Goal: Task Accomplishment & Management: Use online tool/utility

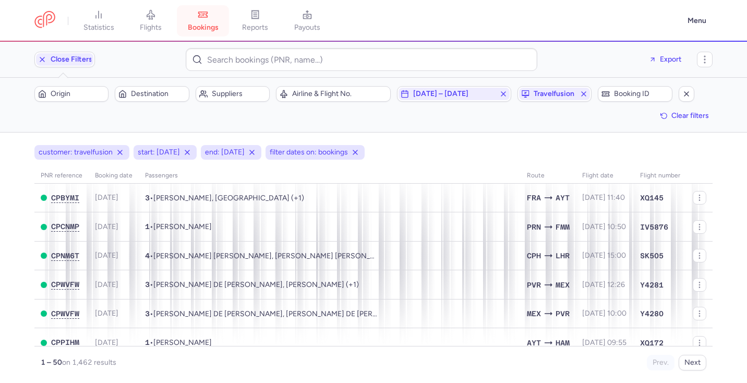
click at [208, 19] on icon at bounding box center [203, 14] width 10 height 10
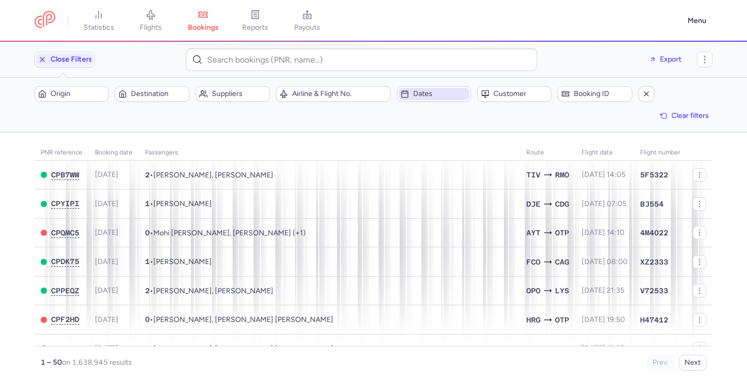
click at [461, 95] on span "Dates" at bounding box center [440, 94] width 54 height 8
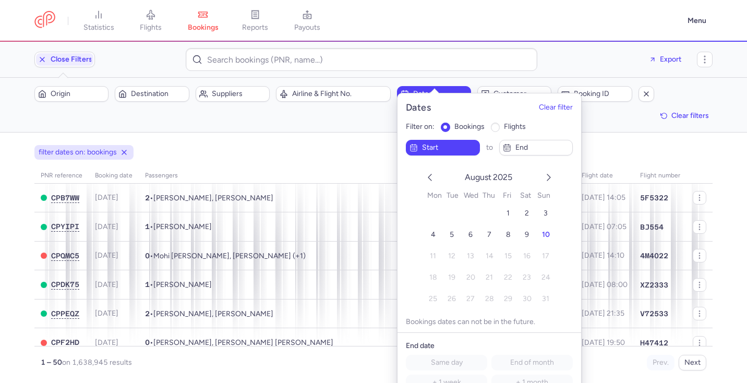
click at [327, 117] on div "Origin Destination Suppliers Airline & Flight No. Dates Customer Booking ID Cle…" at bounding box center [373, 105] width 678 height 38
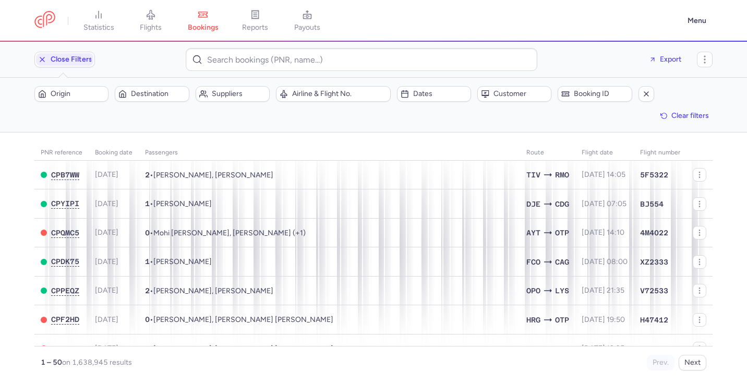
scroll to position [0, 0]
click at [519, 97] on span "Customer" at bounding box center [521, 94] width 54 height 8
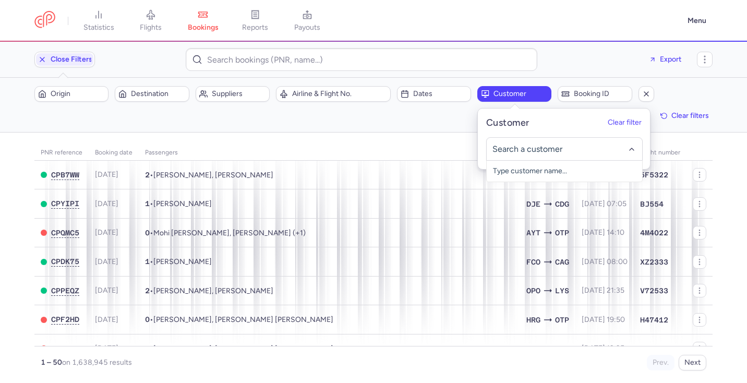
type input "c"
type input "travelfu"
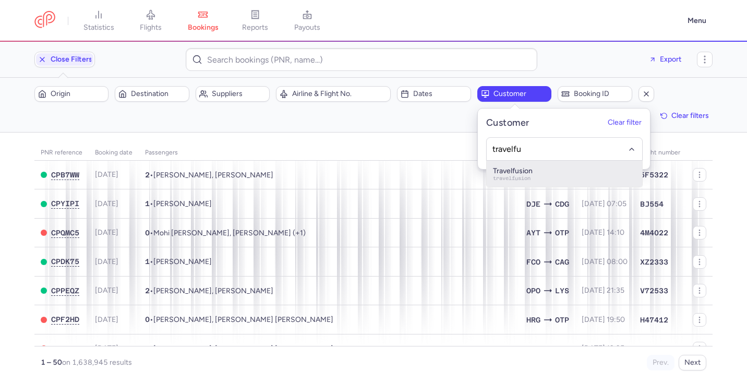
click at [561, 175] on div "Travelfusion travelfusion" at bounding box center [564, 174] width 143 height 14
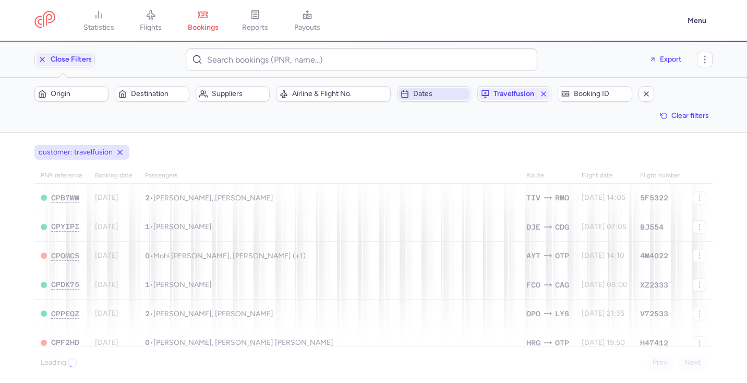
click at [445, 95] on span "Dates" at bounding box center [440, 94] width 54 height 8
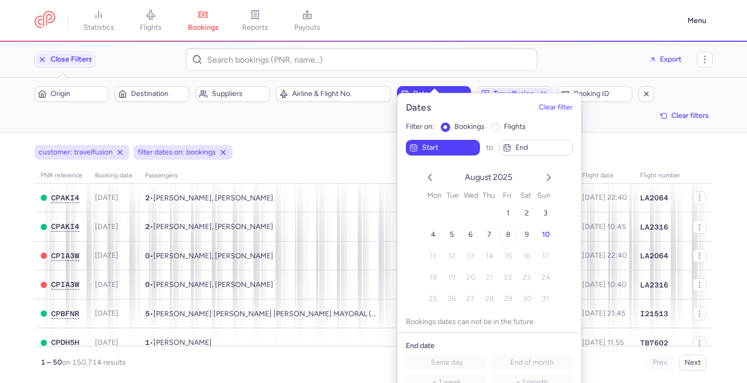
click at [512, 236] on button "8" at bounding box center [508, 235] width 18 height 18
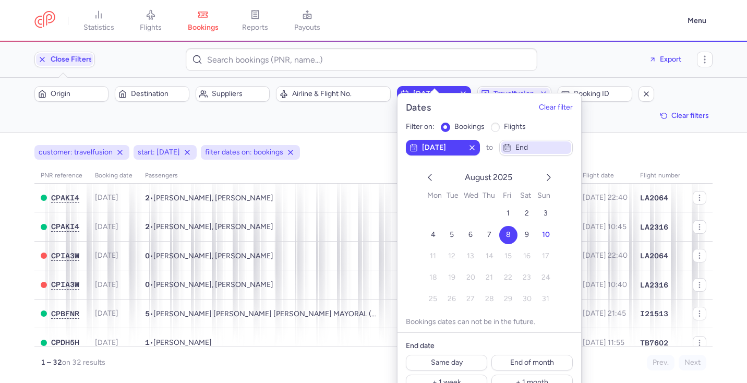
click at [525, 144] on span "end" at bounding box center [542, 147] width 54 height 8
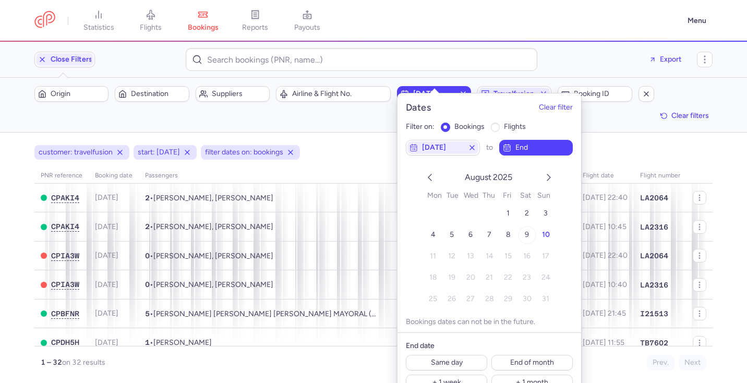
click at [525, 234] on span "9" at bounding box center [527, 234] width 4 height 9
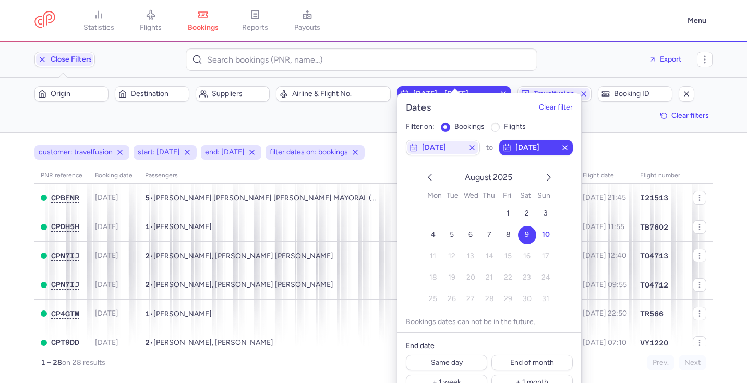
click at [624, 120] on div "Origin Destination Suppliers Airline & Flight No. [DATE] – [DATE] travelfusion …" at bounding box center [373, 105] width 678 height 38
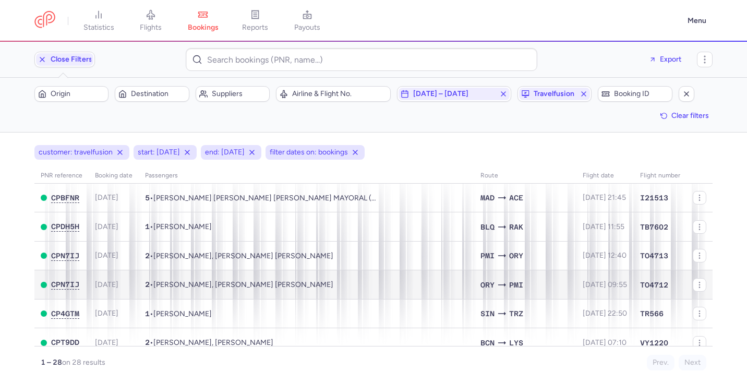
scroll to position [21, 0]
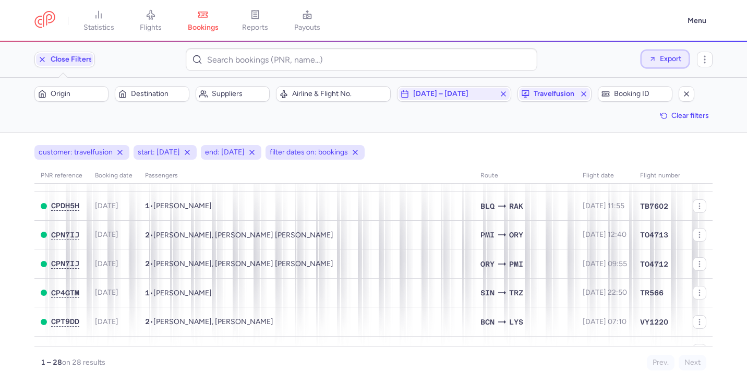
click at [675, 61] on span "Export" at bounding box center [670, 59] width 21 height 8
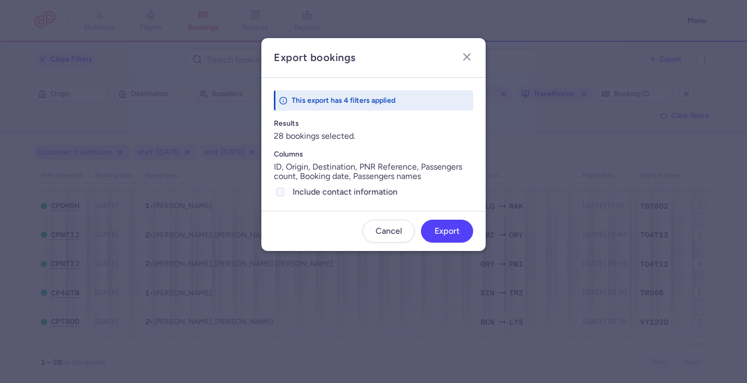
click at [343, 194] on span "Include contact information" at bounding box center [383, 192] width 181 height 13
click at [284, 194] on input "Include contact information" at bounding box center [280, 192] width 8 height 8
checkbox input "true"
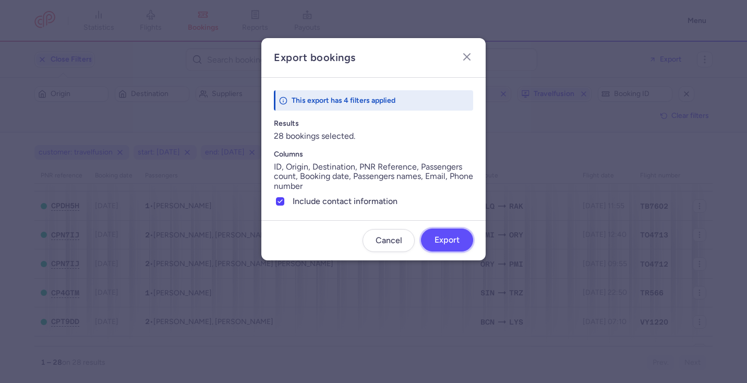
click at [459, 240] on span "Export" at bounding box center [447, 239] width 25 height 9
